Goal: Communication & Community: Answer question/provide support

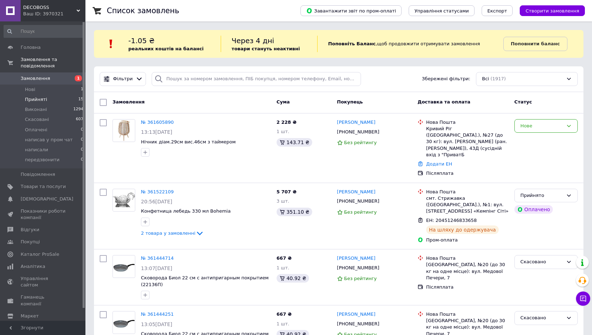
click at [207, 112] on div "Замовлення Cума Покупець Доставка та оплата Статус" at bounding box center [339, 102] width 490 height 21
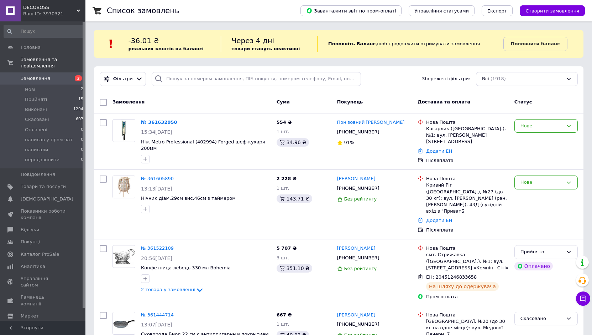
click at [248, 102] on div "Замовлення" at bounding box center [192, 102] width 164 height 13
click at [47, 183] on span "Товари та послуги" at bounding box center [43, 186] width 45 height 6
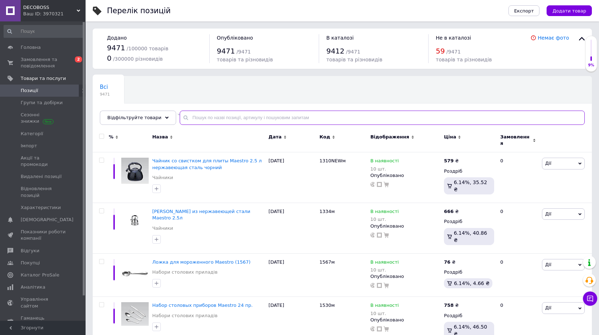
click at [268, 115] on input "text" at bounding box center [382, 117] width 405 height 14
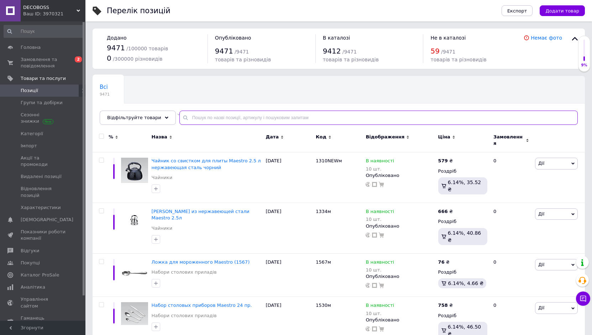
type input "з"
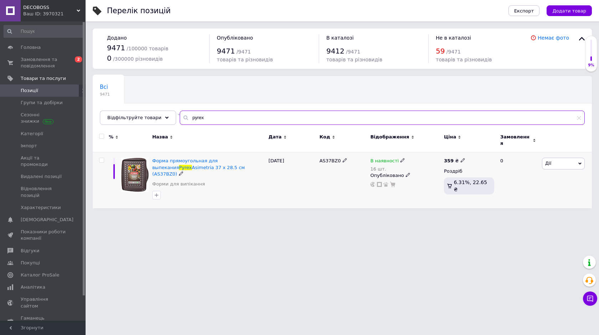
type input "pyrex"
click at [554, 159] on span "Дії" at bounding box center [563, 162] width 43 height 11
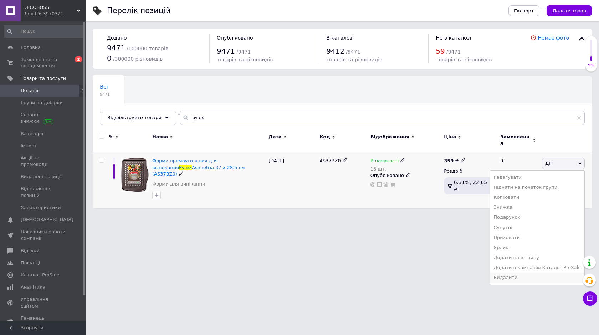
click at [507, 274] on li "Видалити" at bounding box center [537, 277] width 94 height 10
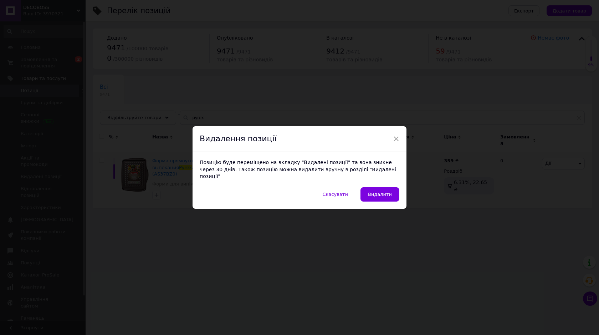
click at [388, 190] on button "Видалити" at bounding box center [379, 194] width 39 height 14
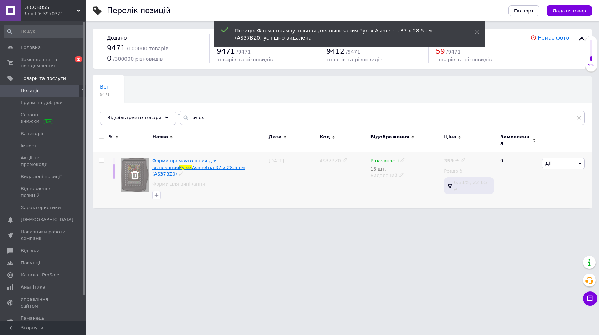
click at [188, 165] on span "Asimetria 37 х 28.5 см (AS37BZ0)" at bounding box center [198, 171] width 93 height 12
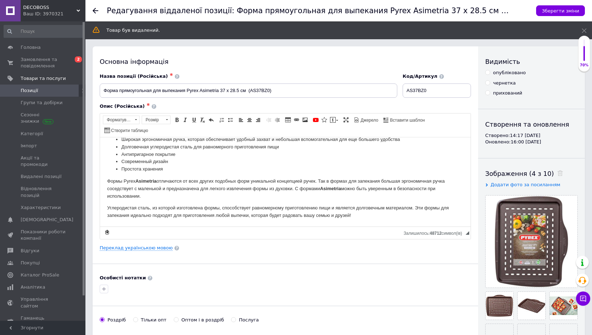
click at [191, 56] on div "Основна інформація Назва позиції (Російська) ✱ Форма прямоугольная для выпекани…" at bounding box center [286, 245] width 386 height 398
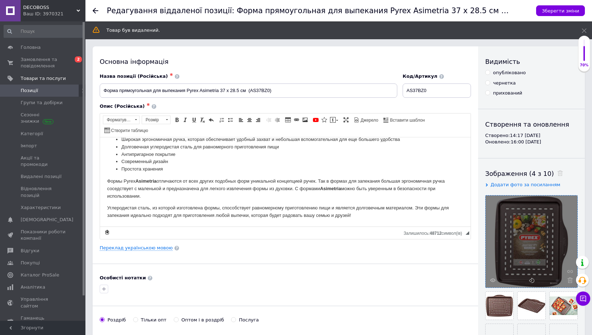
click at [545, 242] on div at bounding box center [532, 241] width 92 height 92
click at [532, 249] on div at bounding box center [532, 241] width 92 height 92
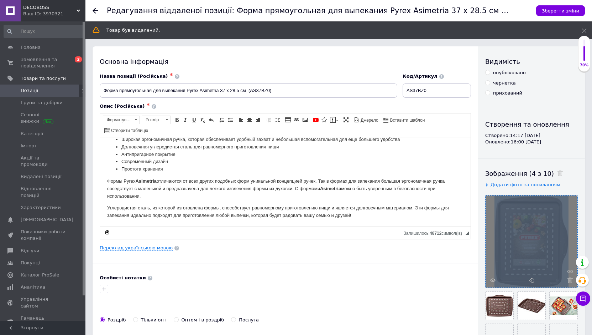
click at [532, 249] on div at bounding box center [532, 241] width 92 height 92
click at [546, 257] on div at bounding box center [532, 241] width 92 height 92
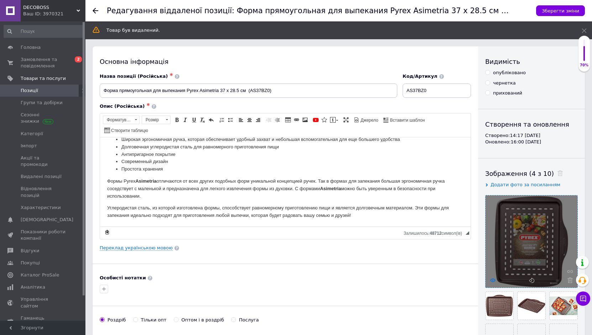
click at [493, 279] on icon at bounding box center [493, 279] width 5 height 5
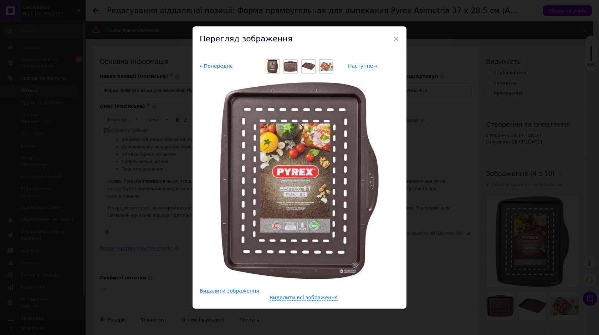
drag, startPoint x: 394, startPoint y: 41, endPoint x: 119, endPoint y: 84, distance: 278.5
click at [394, 41] on span "×" at bounding box center [396, 39] width 6 height 12
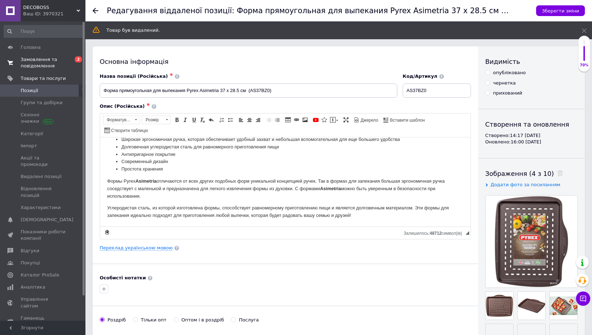
click at [46, 57] on span "Замовлення та повідомлення" at bounding box center [43, 62] width 45 height 13
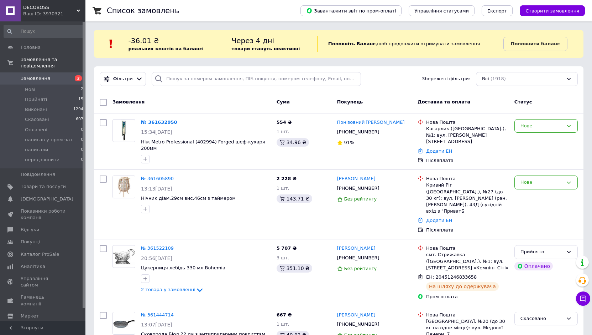
click at [215, 102] on div "Замовлення" at bounding box center [192, 102] width 164 height 13
click at [161, 121] on link "№ 361632950" at bounding box center [159, 121] width 36 height 5
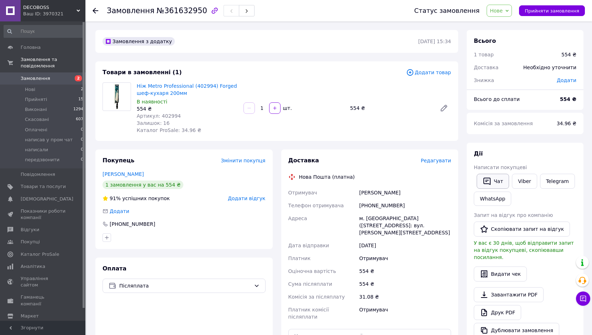
click at [492, 184] on button "Чат" at bounding box center [493, 180] width 32 height 15
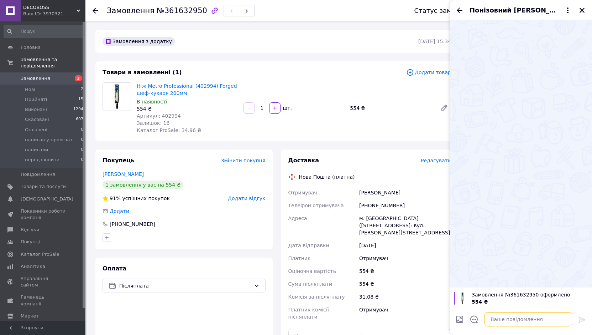
click at [508, 317] on textarea at bounding box center [529, 319] width 88 height 14
type textarea "L"
type textarea "д"
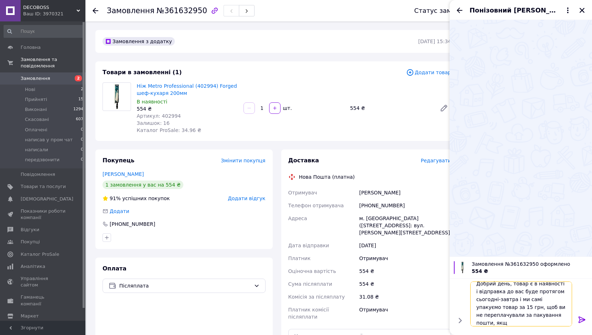
scroll to position [1, 0]
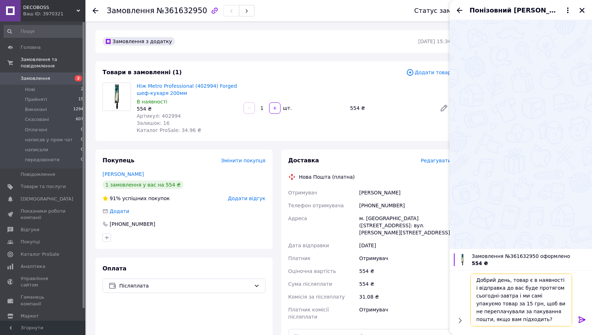
type textarea "Добрий день, товар є в наявності і відправка до вас буде протягом сьогодні-завт…"
click at [580, 319] on icon at bounding box center [582, 319] width 7 height 6
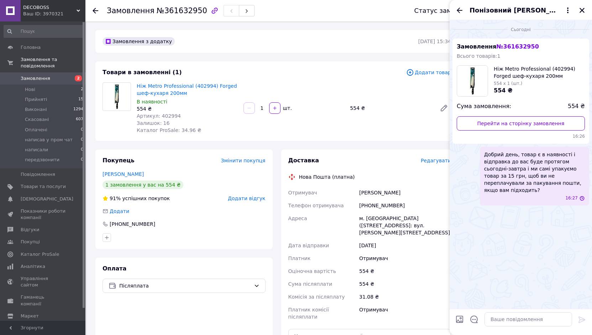
scroll to position [0, 0]
click at [354, 53] on div "Замовлення з додатку 12.09.2025 | 15:34 Товари в замовленні (1) Додати товар Ні…" at bounding box center [277, 273] width 372 height 487
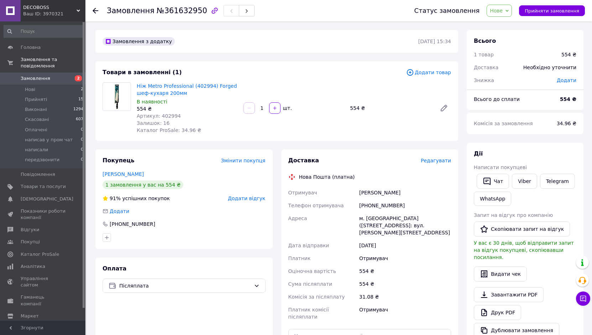
click at [76, 75] on span "2" at bounding box center [78, 78] width 7 height 6
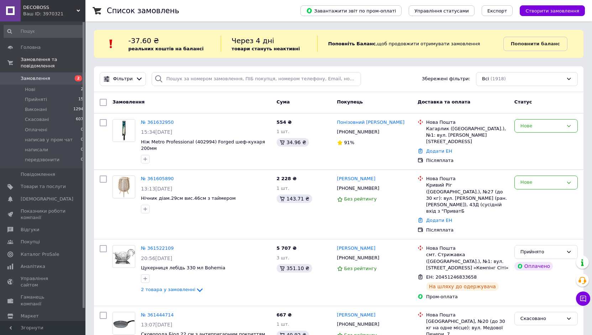
click at [519, 87] on div "Фільтри Збережені фільтри: Всі (1918)" at bounding box center [339, 79] width 490 height 26
click at [536, 134] on div "Нове" at bounding box center [546, 141] width 69 height 51
click at [542, 124] on div "Нове" at bounding box center [542, 125] width 43 height 7
click at [547, 162] on li "написав у пром чат" at bounding box center [546, 160] width 63 height 13
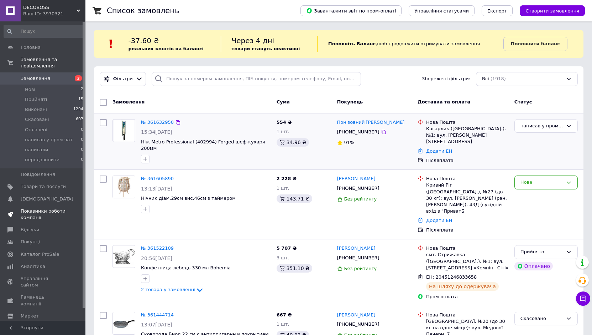
click at [35, 208] on span "Показники роботи компанії" at bounding box center [43, 214] width 45 height 13
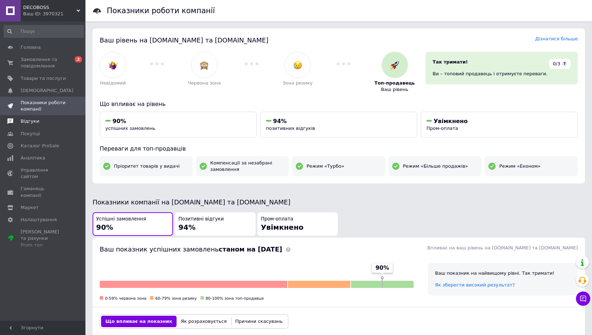
click at [59, 122] on span "Відгуки" at bounding box center [43, 121] width 45 height 6
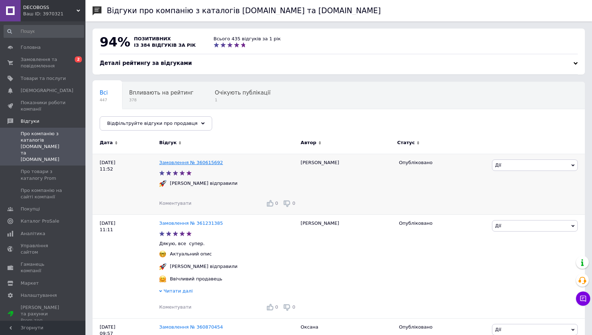
click at [202, 162] on link "Замовлення № 360615692" at bounding box center [191, 162] width 64 height 5
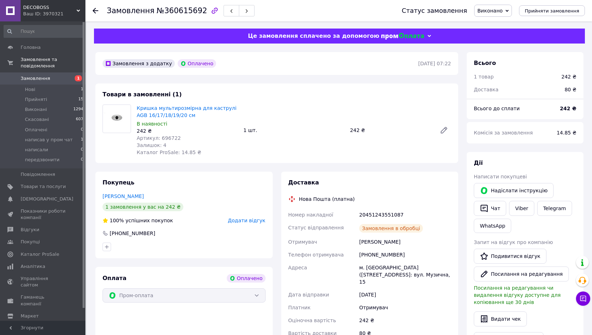
scroll to position [44, 0]
click at [361, 105] on div "Кришка мультирозмірна для каструлі AGB 16/17/18/19/20 см В наявності 242 ₴ Арти…" at bounding box center [294, 130] width 320 height 54
click at [97, 10] on use at bounding box center [96, 11] width 6 height 6
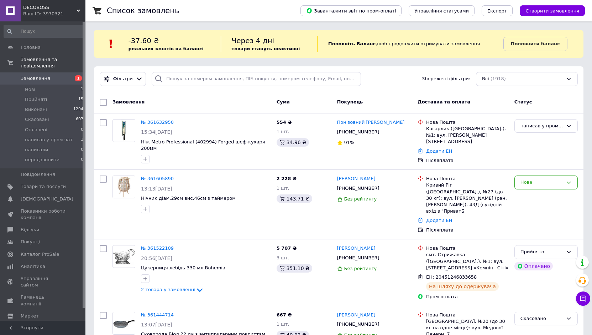
click at [390, 77] on div "Фільтри Збережені фільтри: Всі (1918)" at bounding box center [339, 79] width 484 height 14
click at [79, 96] on span "15" at bounding box center [80, 99] width 5 height 6
